Goal: Task Accomplishment & Management: Use online tool/utility

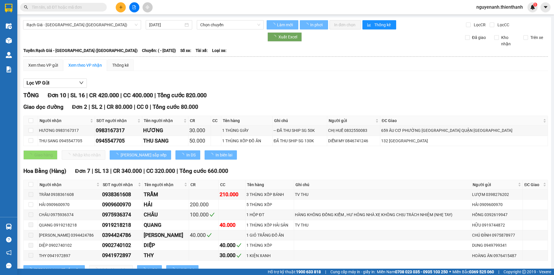
type input "[DATE]"
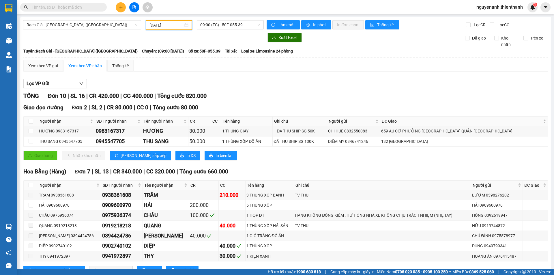
click at [168, 25] on input "[DATE]" at bounding box center [166, 25] width 34 height 6
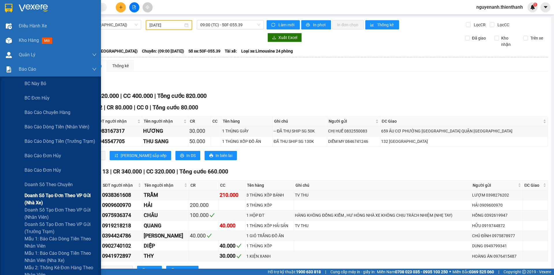
click at [40, 199] on span "Doanh số tạo đơn theo VP gửi (nhà xe)" at bounding box center [61, 199] width 72 height 14
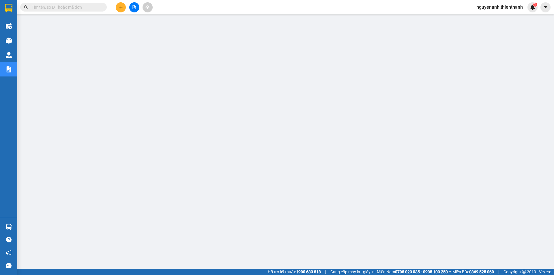
click at [135, 8] on icon "file-add" at bounding box center [134, 7] width 4 height 4
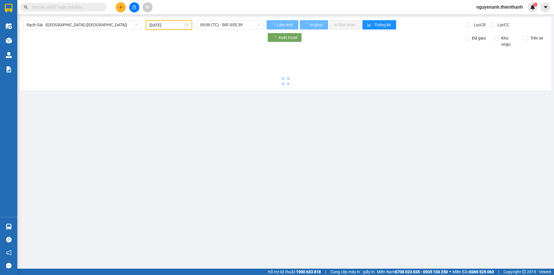
type input "[DATE]"
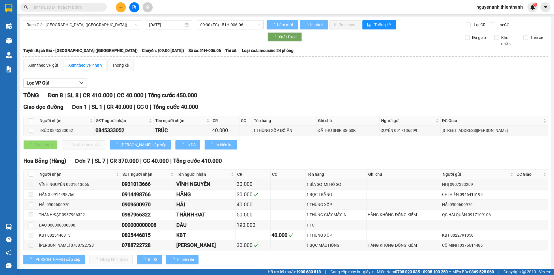
click at [232, 19] on div "Rạch Giá - [GEOGRAPHIC_DATA] ([GEOGRAPHIC_DATA]) [DATE] 09:00 (TC) - 51H-006.06…" at bounding box center [285, 147] width 531 height 260
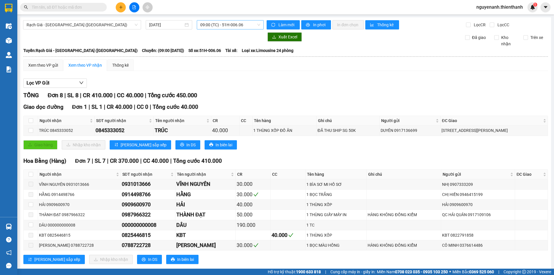
click at [232, 24] on span "09:00 (TC) - 51H-006.06" at bounding box center [230, 24] width 60 height 9
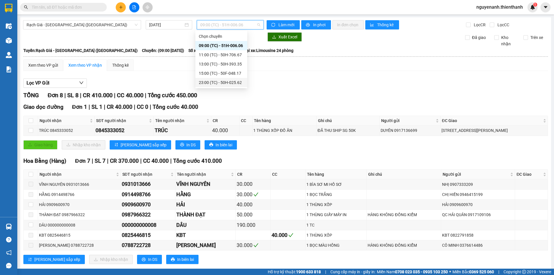
click at [235, 80] on div "23:00 (TC) - 50H-025.62" at bounding box center [221, 82] width 45 height 6
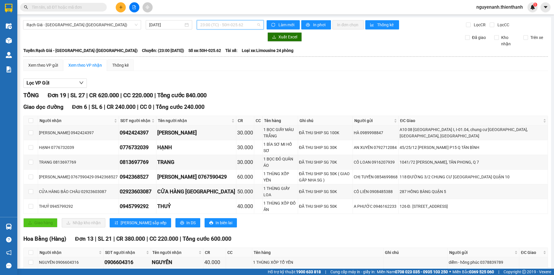
click at [220, 26] on span "23:00 (TC) - 50H-025.62" at bounding box center [230, 24] width 60 height 9
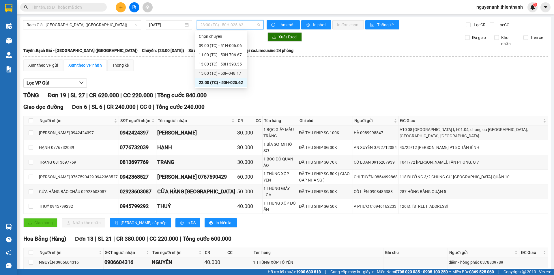
click at [218, 74] on div "15:00 (TC) - 50F-048.17" at bounding box center [221, 73] width 45 height 6
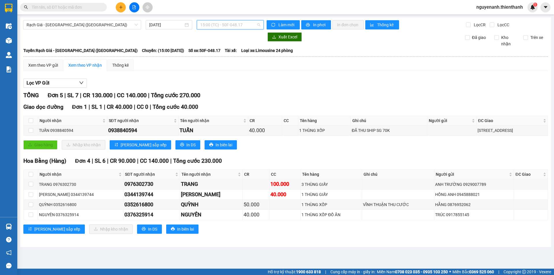
click at [241, 22] on span "15:00 (TC) - 50F-048.17" at bounding box center [230, 24] width 60 height 9
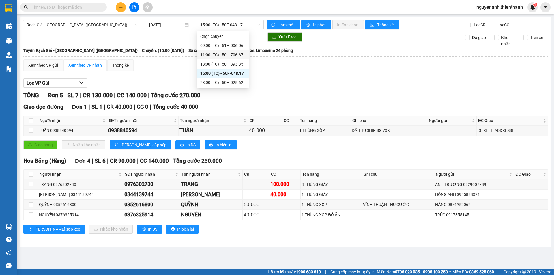
click at [110, 30] on div "Rạch Giá - [GEOGRAPHIC_DATA] ([GEOGRAPHIC_DATA]) [DATE] 15:00 (TC) - 50F-048.17…" at bounding box center [285, 132] width 531 height 230
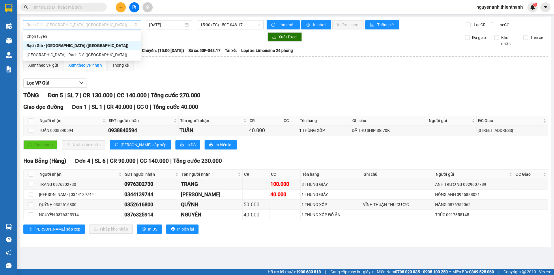
click at [113, 27] on span "Rạch Giá - [GEOGRAPHIC_DATA] ([GEOGRAPHIC_DATA])" at bounding box center [82, 24] width 111 height 9
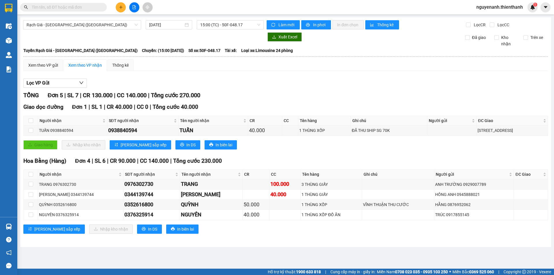
click at [82, 60] on body "Kết quả tìm kiếm ( 0 ) Bộ lọc Ngày tạo đơn gần nhất No Data nguyenanh.thienthan…" at bounding box center [277, 137] width 554 height 275
click at [121, 29] on div "Rạch Giá - [GEOGRAPHIC_DATA] ([GEOGRAPHIC_DATA])" at bounding box center [82, 24] width 118 height 9
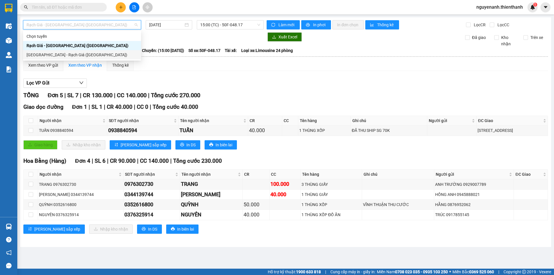
click at [84, 60] on body "Kết quả tìm kiếm ( 0 ) Bộ lọc Ngày tạo đơn gần nhất No Data nguyenanh.thienthan…" at bounding box center [277, 137] width 554 height 275
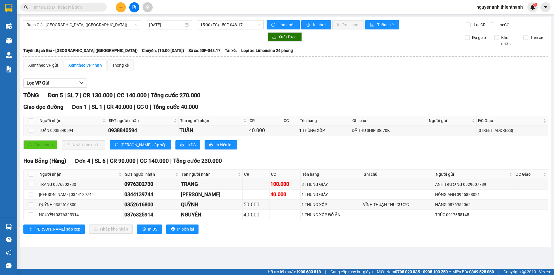
drag, startPoint x: 118, startPoint y: 25, endPoint x: 98, endPoint y: 43, distance: 26.9
click at [118, 25] on span "Rạch Giá - [GEOGRAPHIC_DATA] ([GEOGRAPHIC_DATA])" at bounding box center [82, 24] width 111 height 9
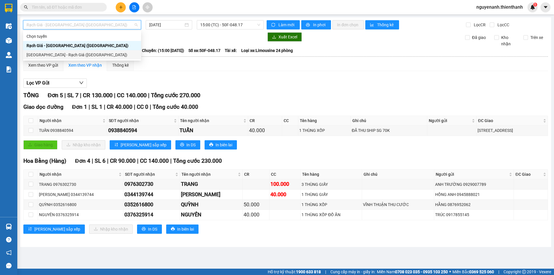
click at [82, 54] on div "[GEOGRAPHIC_DATA] - Rạch Giá ([GEOGRAPHIC_DATA])" at bounding box center [82, 55] width 111 height 6
type input "[DATE]"
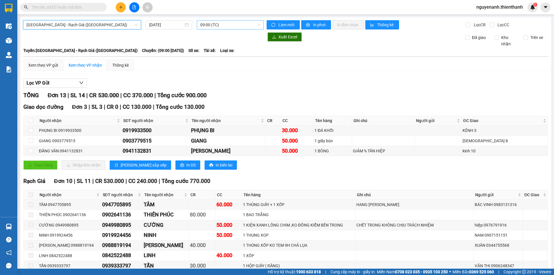
click at [227, 23] on span "09:00 (TC)" at bounding box center [230, 24] width 60 height 9
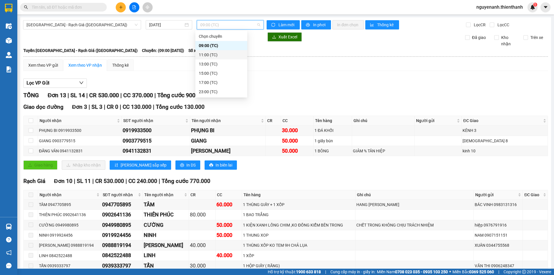
click at [208, 53] on div "11:00 (TC)" at bounding box center [221, 55] width 45 height 6
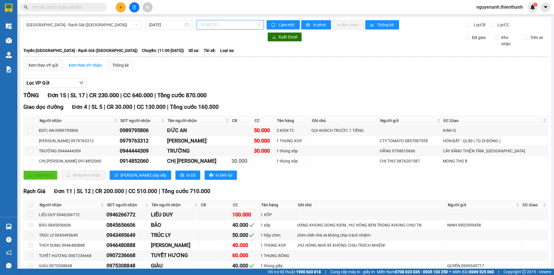
click at [230, 22] on span "11:00 (TC)" at bounding box center [230, 24] width 60 height 9
click at [220, 62] on div "13:00 (TC)" at bounding box center [221, 64] width 45 height 6
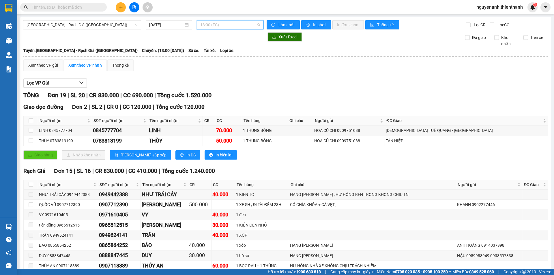
click at [231, 26] on span "13:00 (TC)" at bounding box center [230, 24] width 60 height 9
click at [220, 74] on div "15:00 (TC)" at bounding box center [221, 73] width 45 height 6
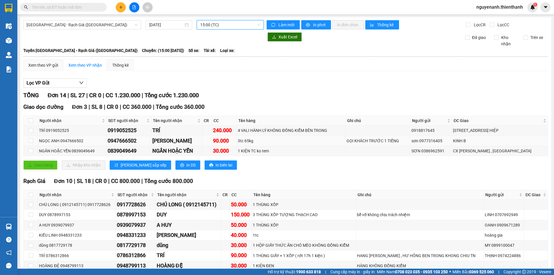
click at [133, 143] on div "0947666502" at bounding box center [129, 141] width 43 height 8
copy div "0947666502"
click at [76, 9] on input "text" at bounding box center [66, 7] width 68 height 6
paste input "0947666502"
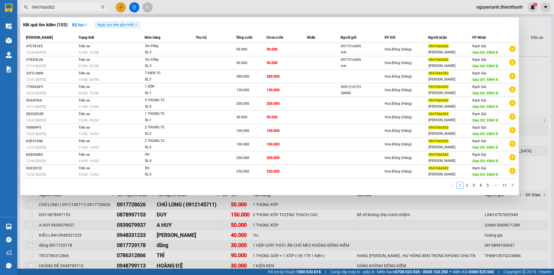
type input "0947666502"
click at [298, 206] on div at bounding box center [277, 137] width 554 height 275
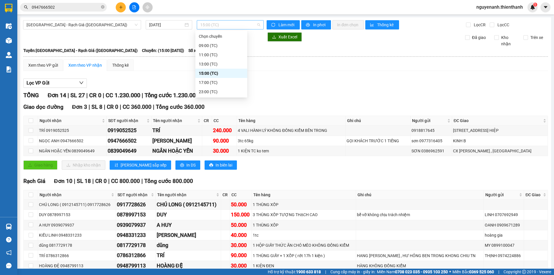
click at [224, 24] on span "15:00 (TC)" at bounding box center [230, 24] width 60 height 9
click at [215, 80] on div "17:00 (TC)" at bounding box center [221, 82] width 45 height 6
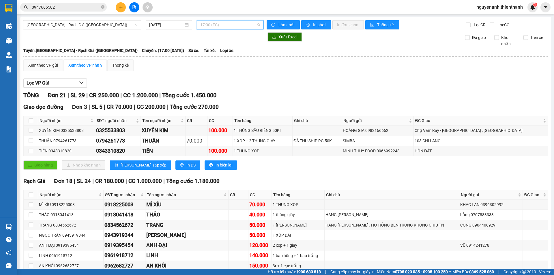
click at [237, 23] on span "17:00 (TC)" at bounding box center [230, 24] width 60 height 9
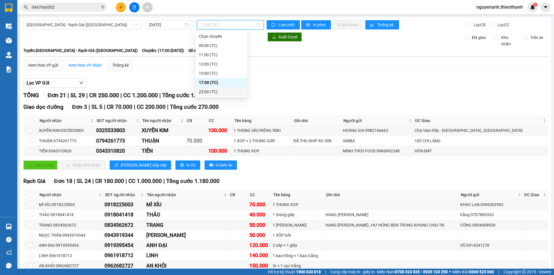
click at [227, 90] on div "23:00 (TC)" at bounding box center [221, 92] width 45 height 6
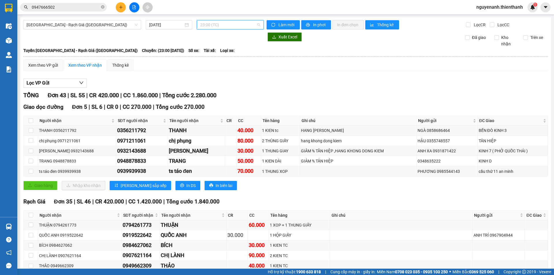
click at [231, 27] on span "23:00 (TC)" at bounding box center [230, 24] width 60 height 9
click at [220, 48] on div "09:00 (TC)" at bounding box center [221, 45] width 45 height 6
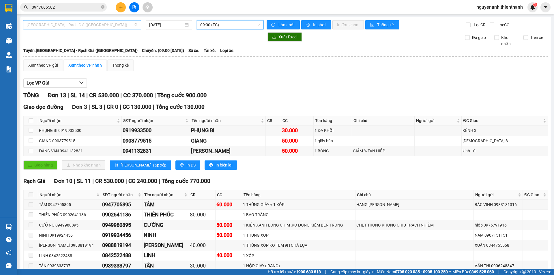
click at [100, 24] on span "[GEOGRAPHIC_DATA] - Rạch Giá ([GEOGRAPHIC_DATA])" at bounding box center [82, 24] width 111 height 9
click at [236, 27] on span "09:00 (TC)" at bounding box center [230, 24] width 60 height 9
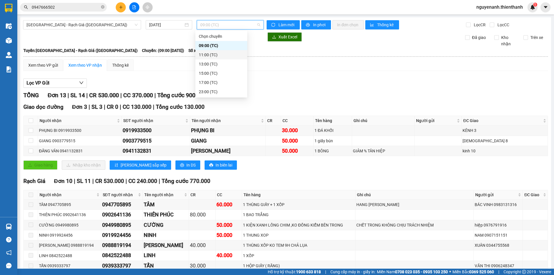
click at [217, 55] on div "11:00 (TC)" at bounding box center [221, 55] width 45 height 6
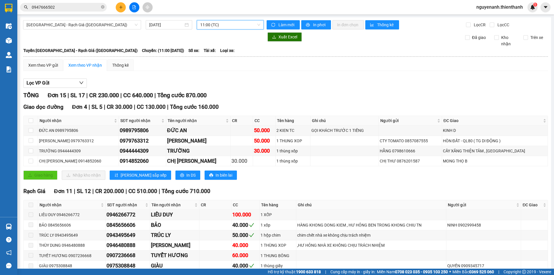
click at [231, 26] on span "11:00 (TC)" at bounding box center [230, 24] width 60 height 9
click at [229, 64] on div "13:00 (TC)" at bounding box center [221, 64] width 45 height 6
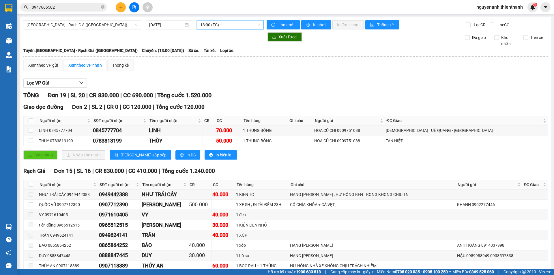
click at [236, 27] on span "13:00 (TC)" at bounding box center [230, 24] width 60 height 9
click at [214, 72] on div "15:00 (TC)" at bounding box center [221, 73] width 45 height 6
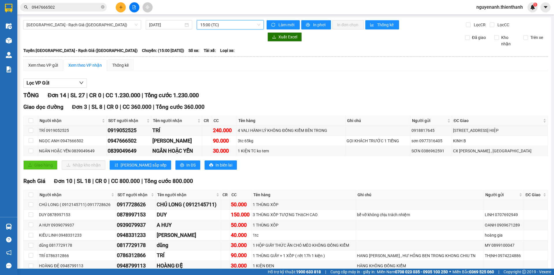
click at [237, 27] on span "15:00 (TC)" at bounding box center [230, 24] width 60 height 9
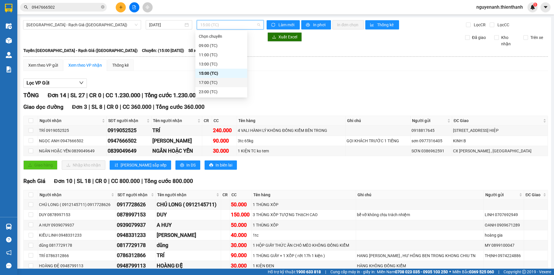
click at [229, 79] on div "Chọn chuyến 09:00 (TC) 11:00 (TC) 13:00 (TC) 15:00 (TC) 17:00 (TC) 23:00 (TC)" at bounding box center [221, 64] width 52 height 65
click at [229, 79] on div "17:00 (TC)" at bounding box center [221, 82] width 52 height 9
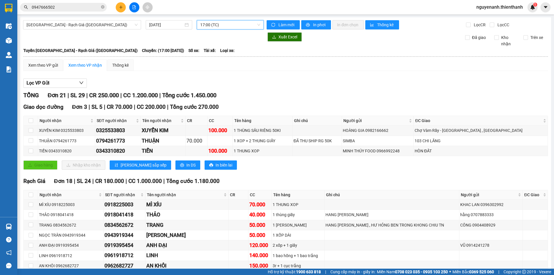
click at [235, 26] on span "17:00 (TC)" at bounding box center [230, 24] width 60 height 9
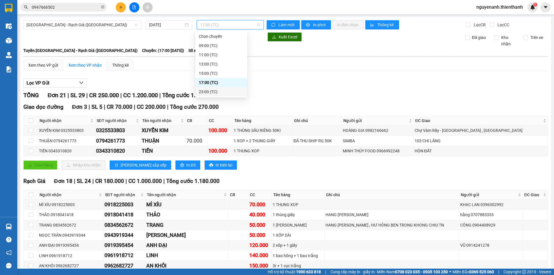
click at [211, 91] on div "23:00 (TC)" at bounding box center [221, 92] width 45 height 6
